Goal: Task Accomplishment & Management: Use online tool/utility

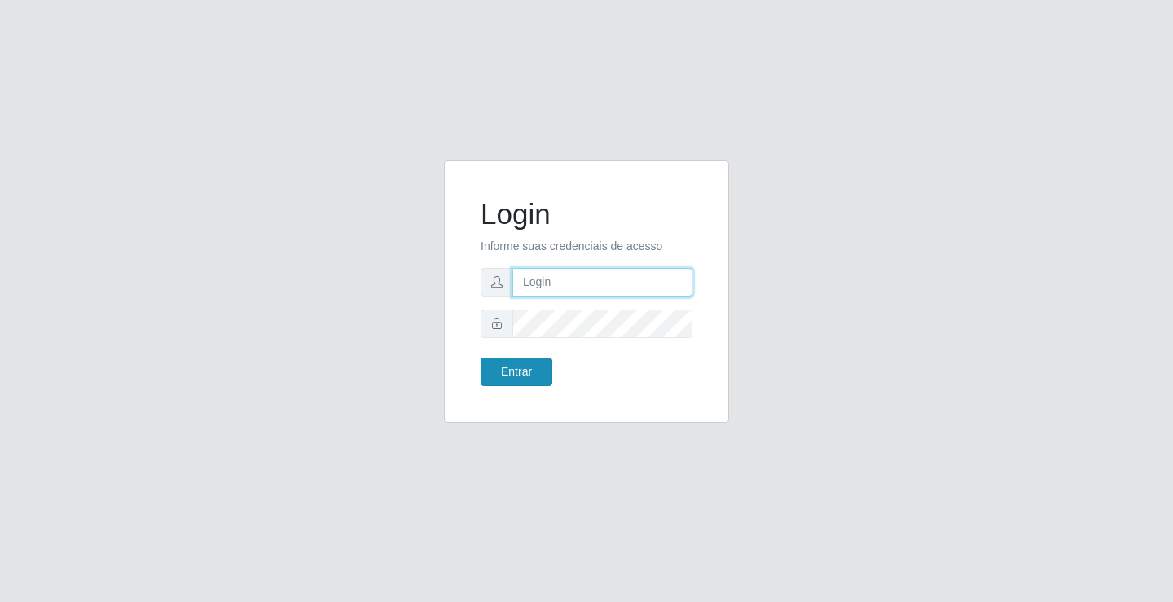
type input "[EMAIL_ADDRESS][DOMAIN_NAME]"
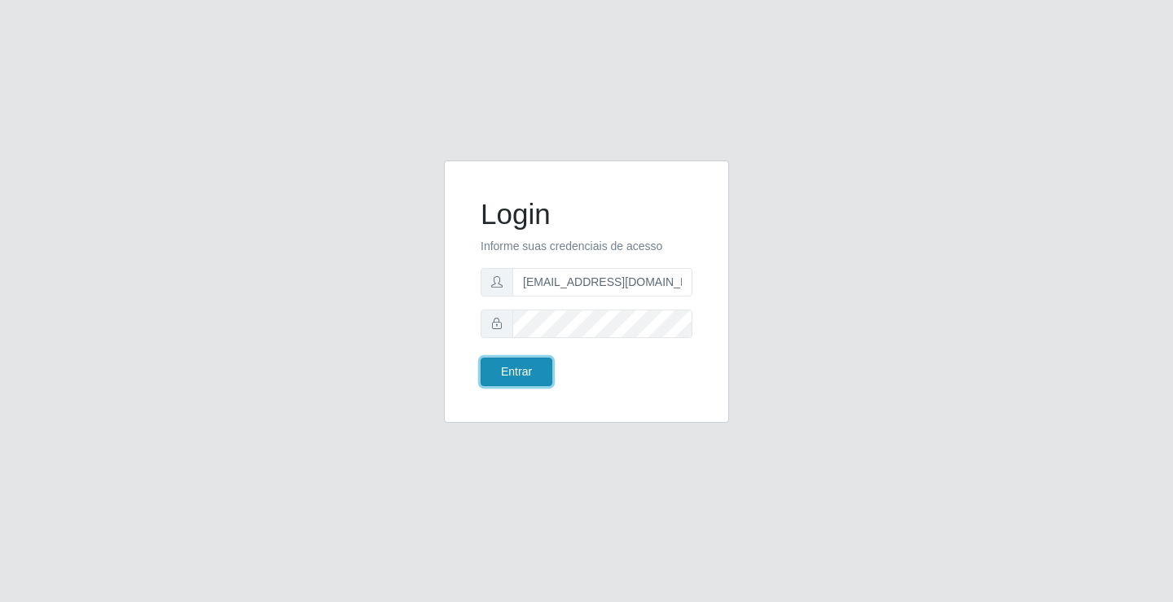
click at [538, 374] on button "Entrar" at bounding box center [517, 372] width 72 height 29
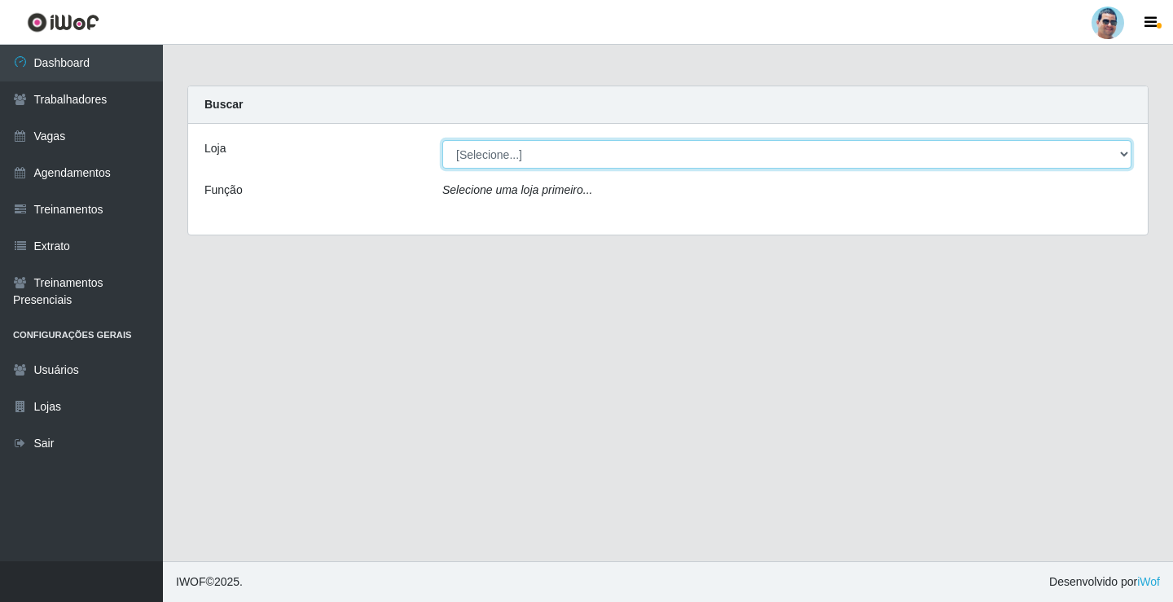
drag, startPoint x: 683, startPoint y: 156, endPoint x: 676, endPoint y: 166, distance: 11.7
click at [683, 156] on select "[Selecione...] Mercadinho Extrabom" at bounding box center [786, 154] width 689 height 29
select select "175"
click at [442, 140] on select "[Selecione...] Mercadinho Extrabom" at bounding box center [786, 154] width 689 height 29
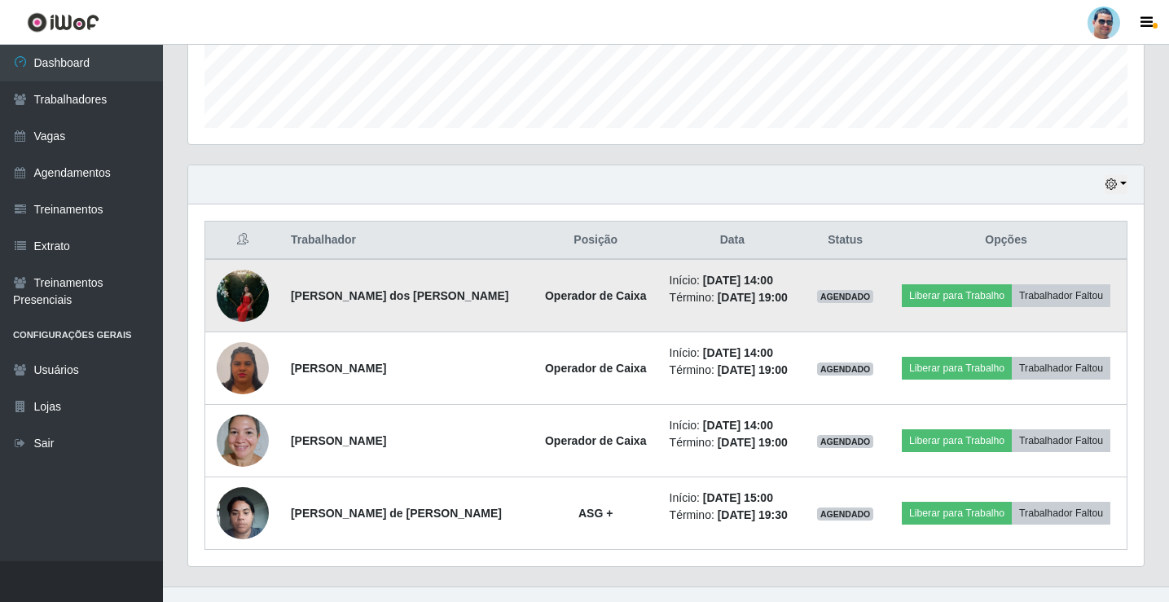
scroll to position [480, 0]
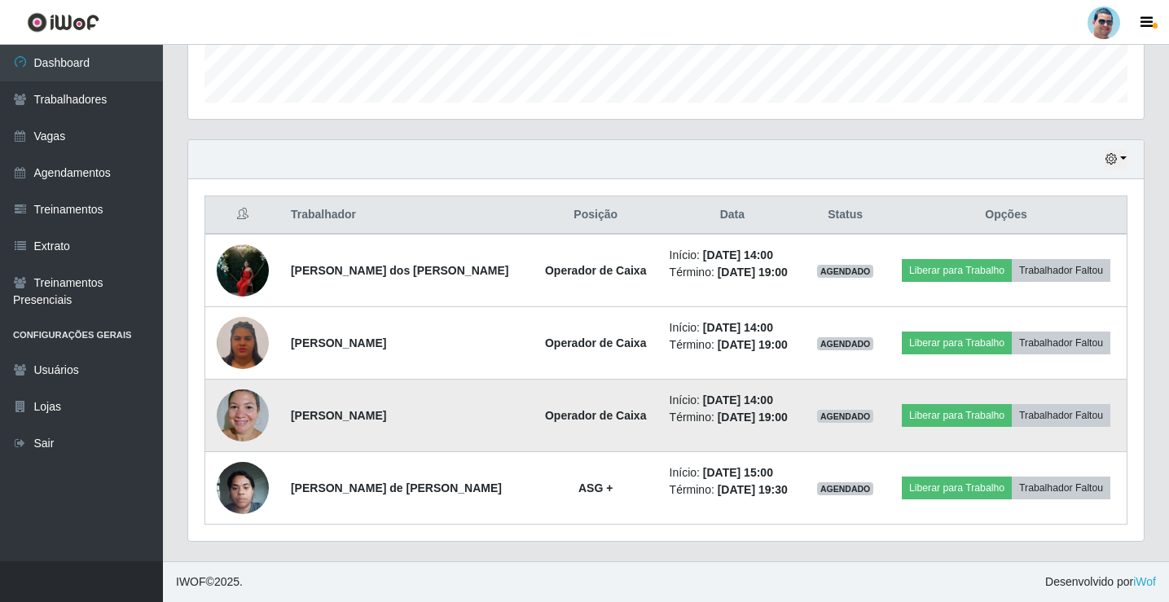
click at [250, 420] on img at bounding box center [243, 414] width 52 height 69
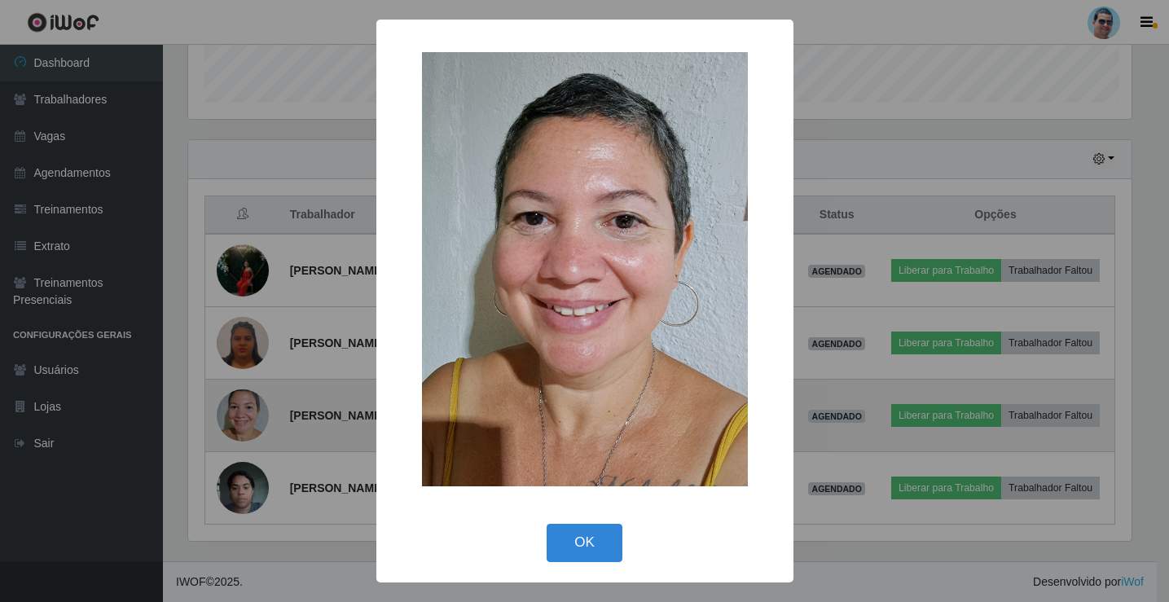
scroll to position [338, 947]
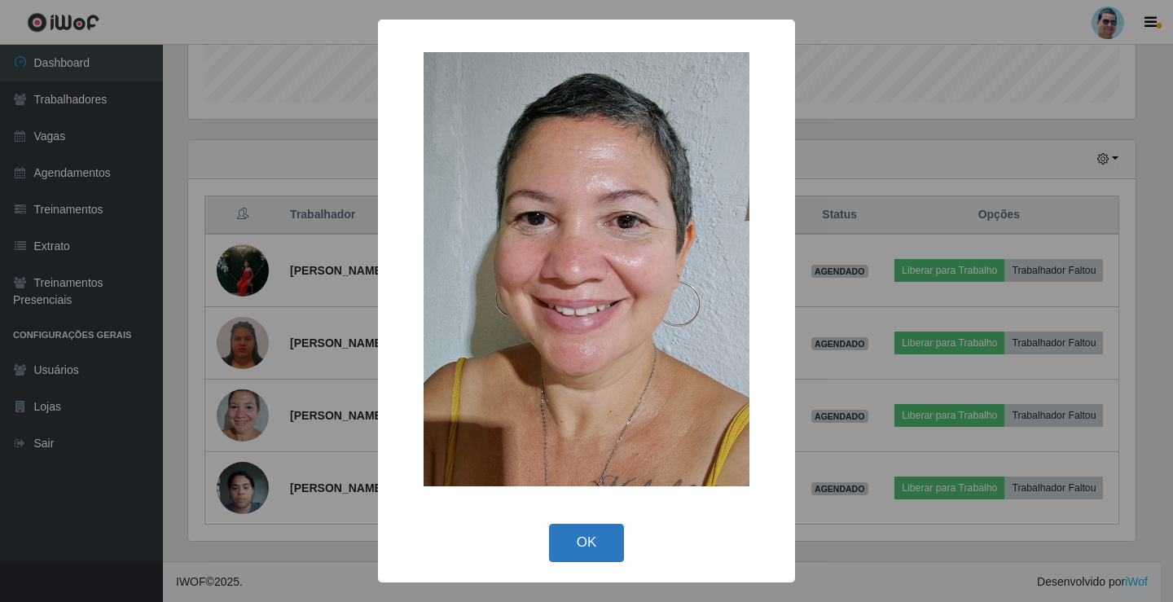
click at [587, 532] on button "OK" at bounding box center [587, 543] width 76 height 38
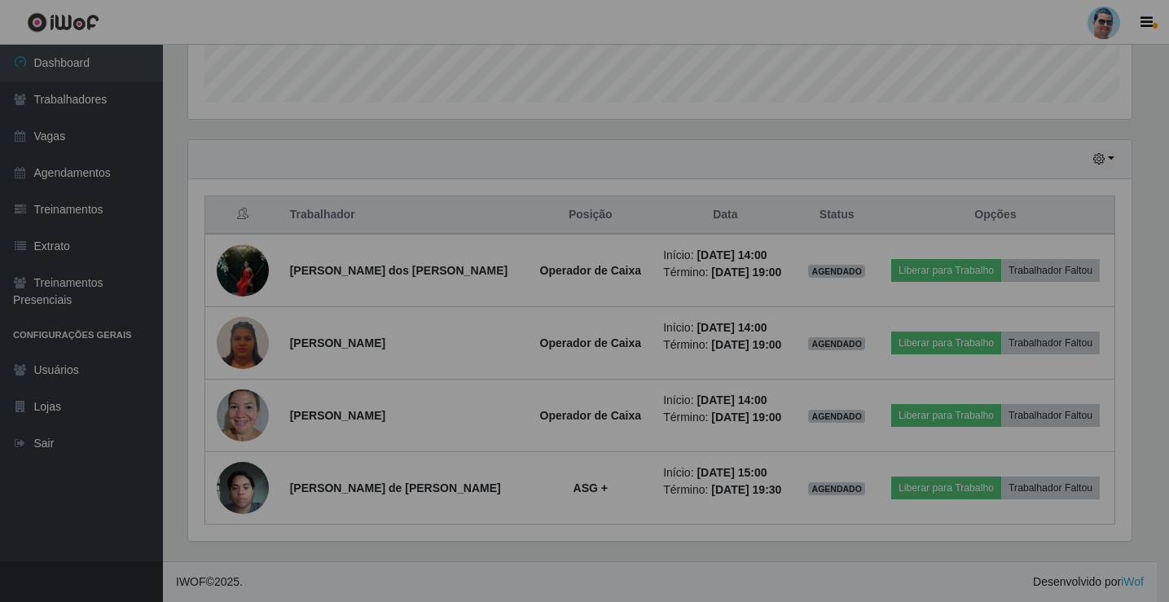
scroll to position [338, 956]
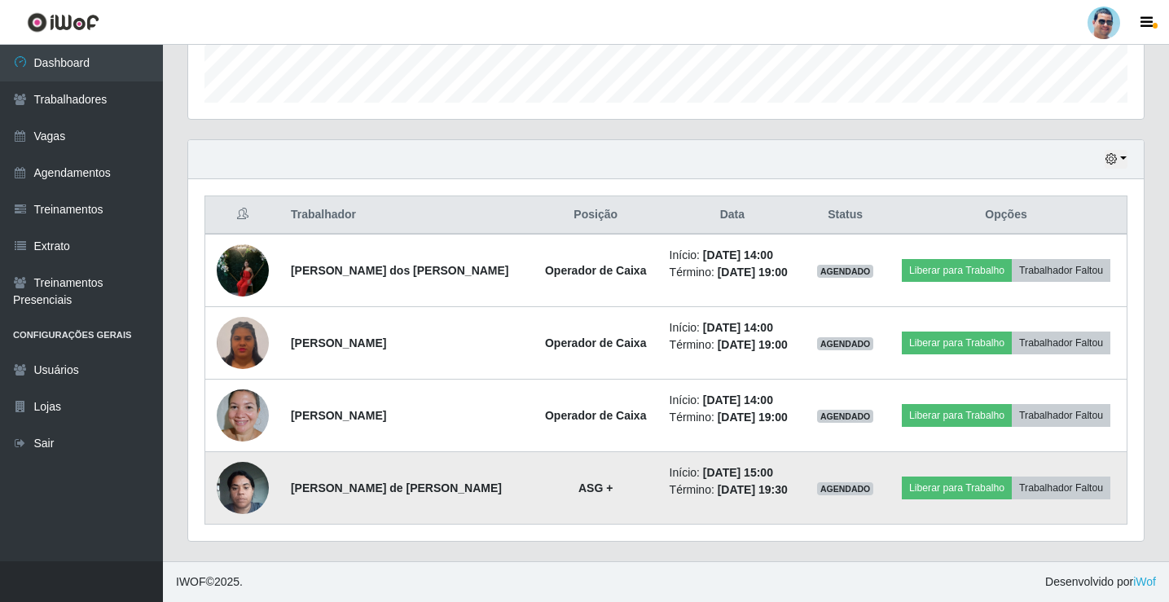
click at [254, 486] on img at bounding box center [243, 487] width 52 height 69
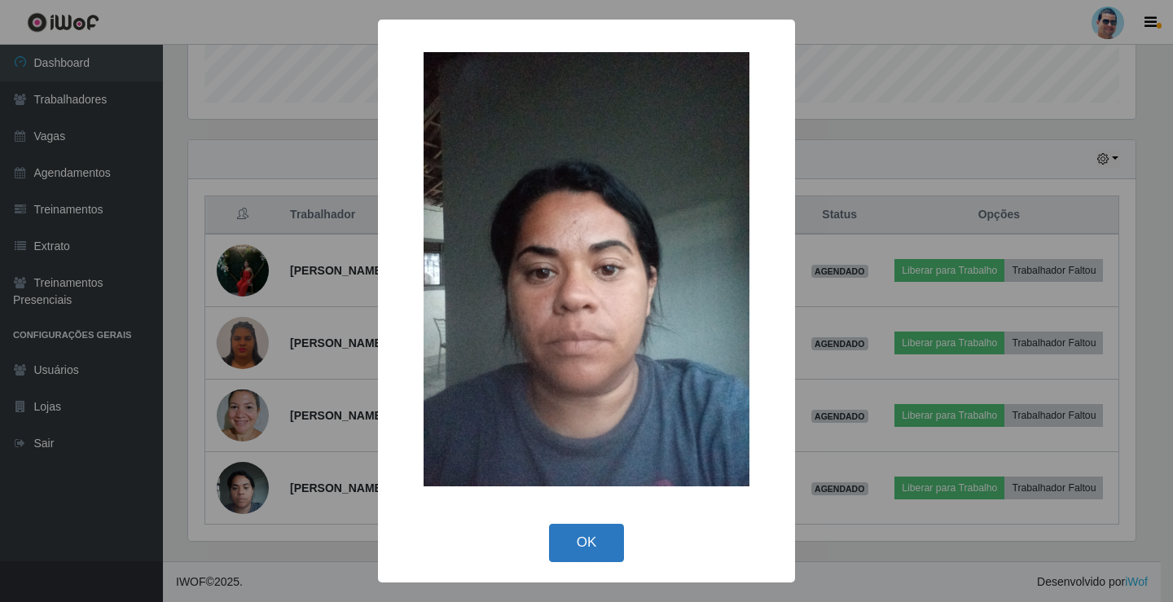
click at [600, 542] on button "OK" at bounding box center [587, 543] width 76 height 38
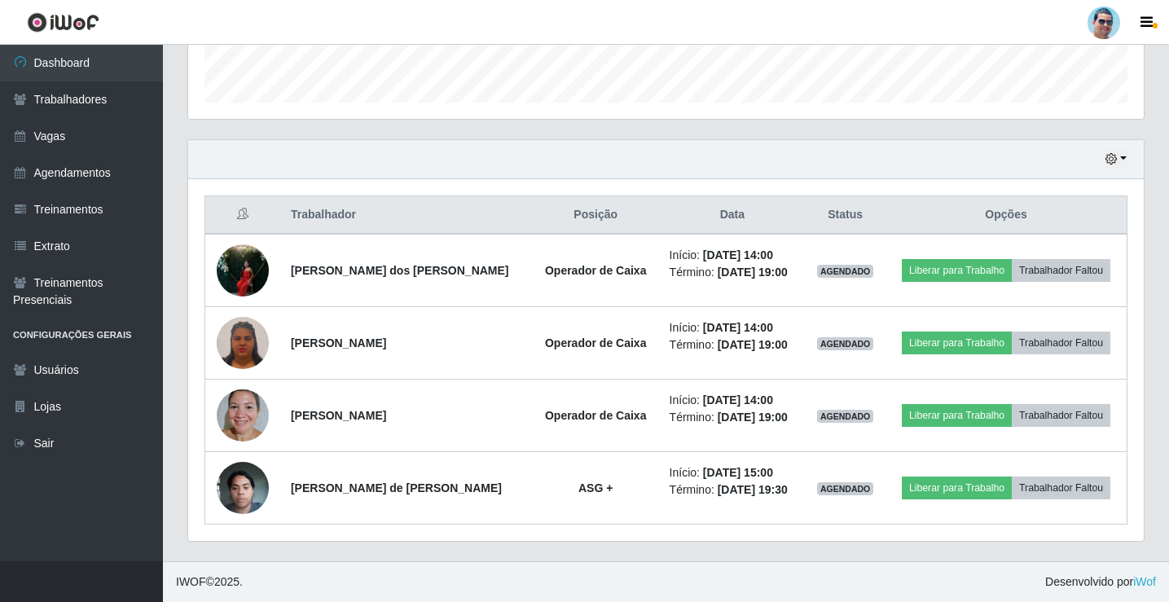
scroll to position [338, 956]
click at [1114, 156] on icon "button" at bounding box center [1110, 158] width 11 height 11
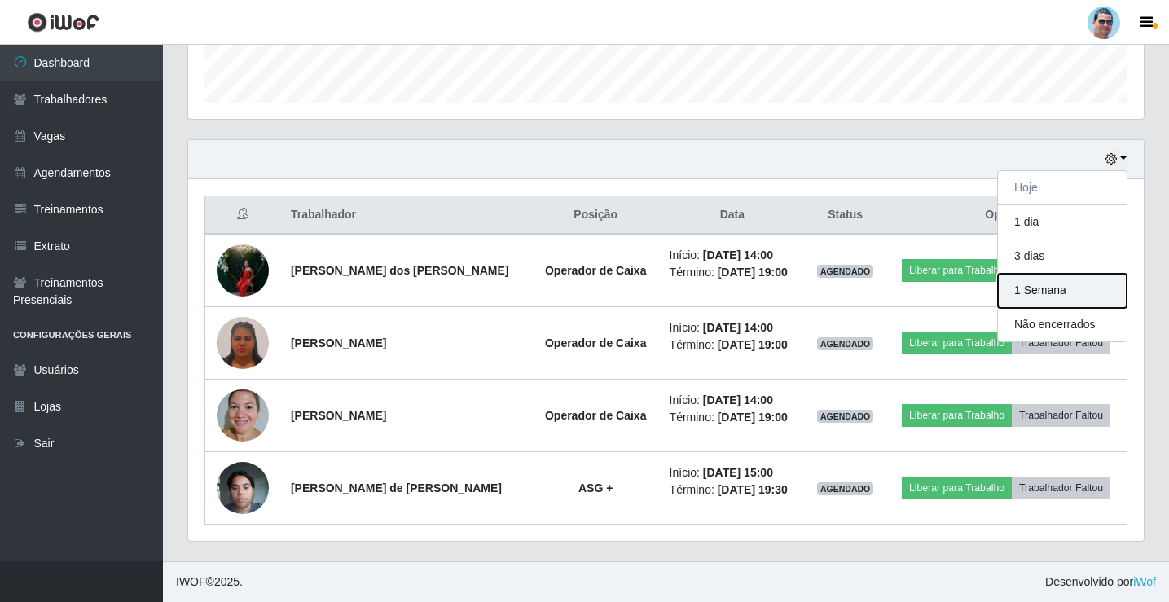
click at [1035, 279] on button "1 Semana" at bounding box center [1062, 291] width 129 height 34
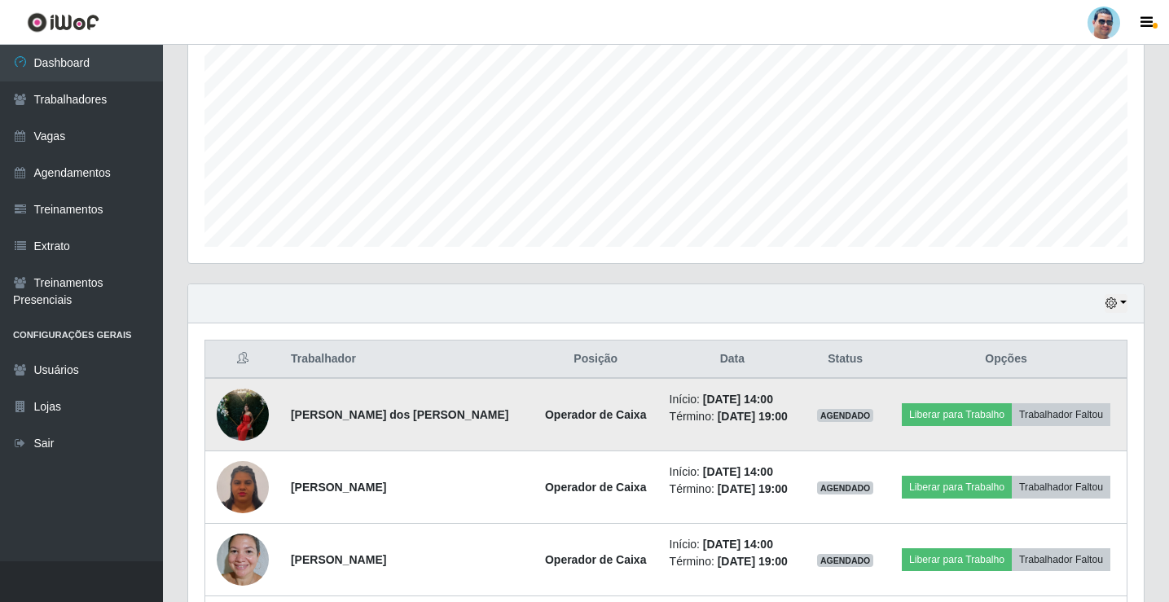
scroll to position [73, 0]
